Goal: Consume media (video, audio): Consume media (video, audio)

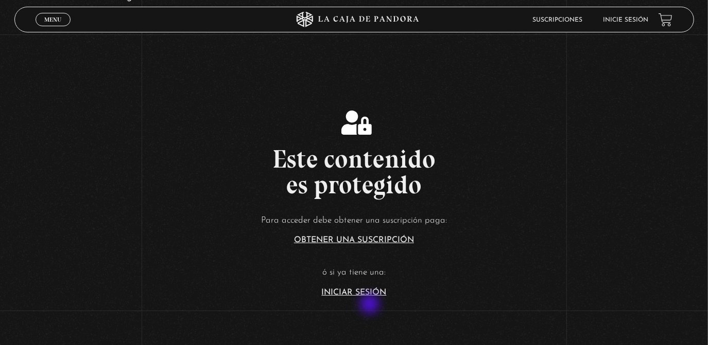
scroll to position [125, 0]
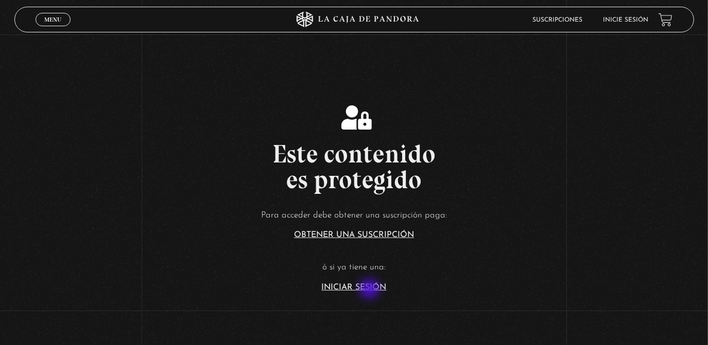
click at [371, 290] on link "Iniciar Sesión" at bounding box center [354, 288] width 65 height 8
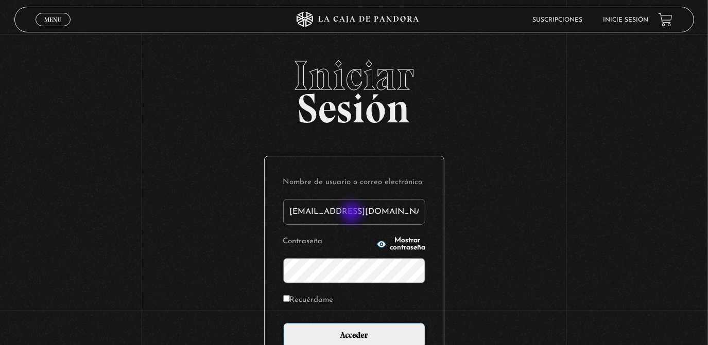
type input "[EMAIL_ADDRESS][DOMAIN_NAME]"
click at [283, 323] on input "Acceder" at bounding box center [354, 336] width 142 height 26
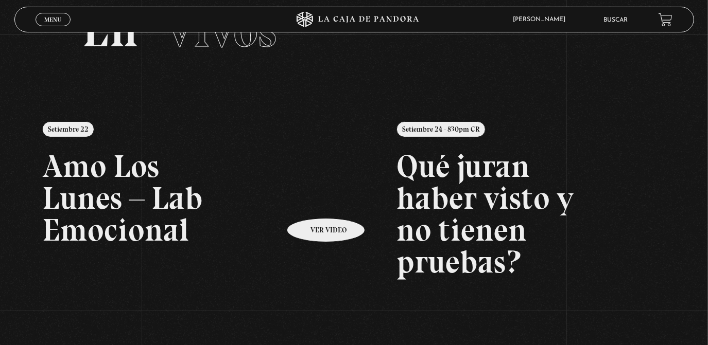
scroll to position [62, 0]
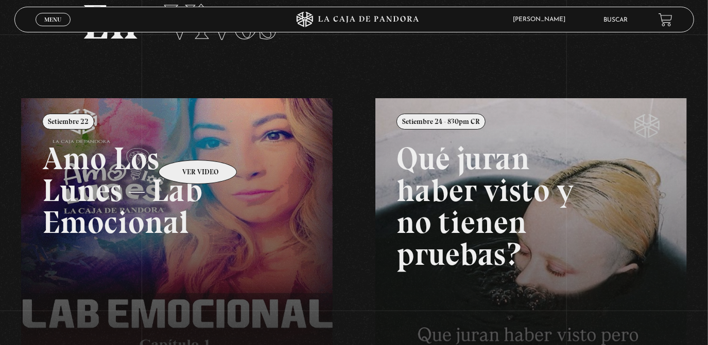
click at [184, 144] on link at bounding box center [375, 270] width 708 height 345
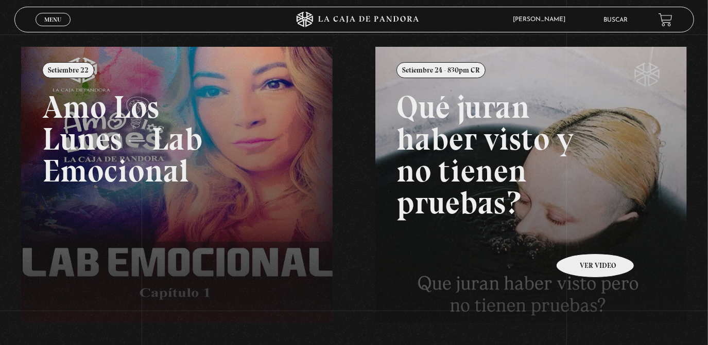
scroll to position [114, 0]
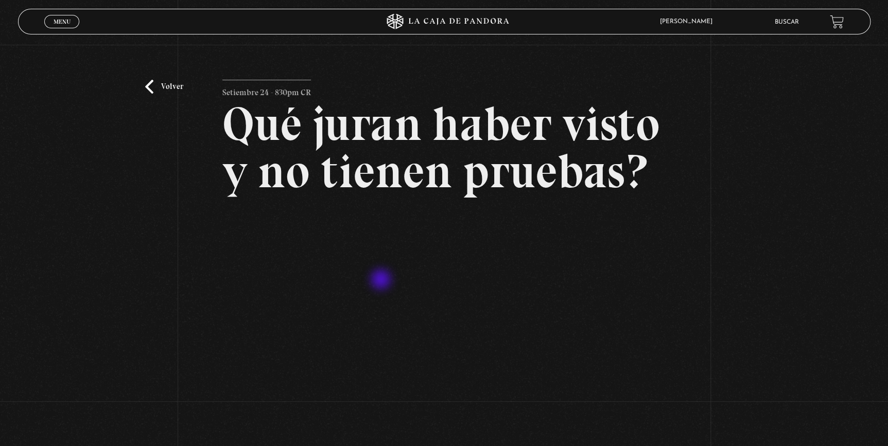
scroll to position [3, 0]
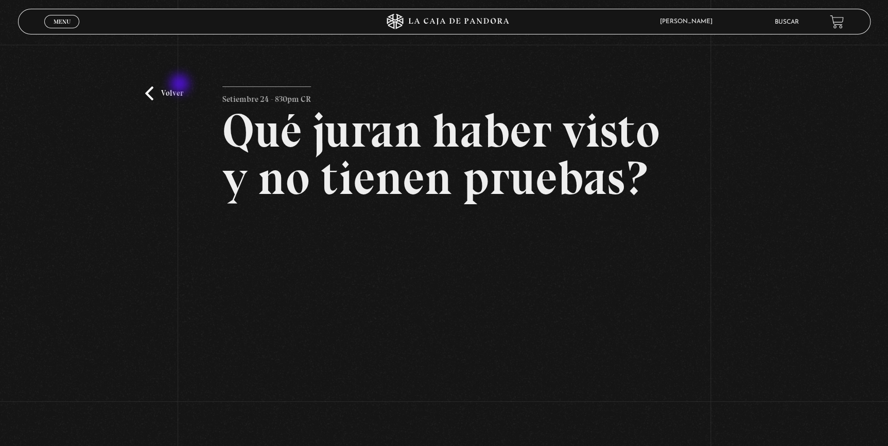
click at [160, 92] on link "Volver" at bounding box center [164, 93] width 38 height 14
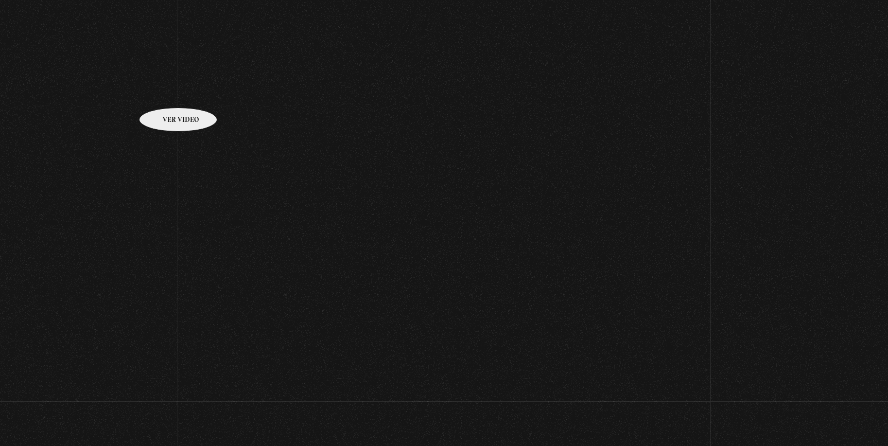
scroll to position [143, 0]
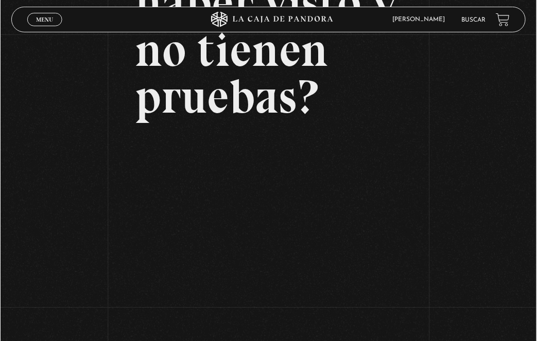
scroll to position [158, 0]
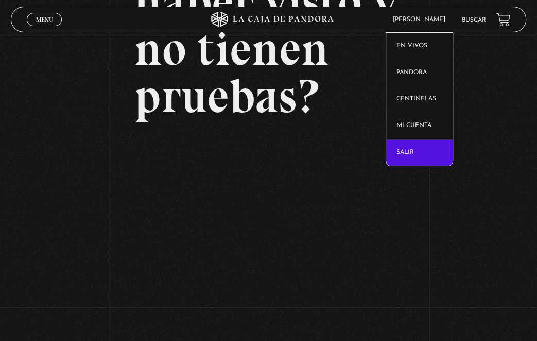
click at [419, 148] on link "Salir" at bounding box center [419, 152] width 66 height 27
